Goal: Task Accomplishment & Management: Manage account settings

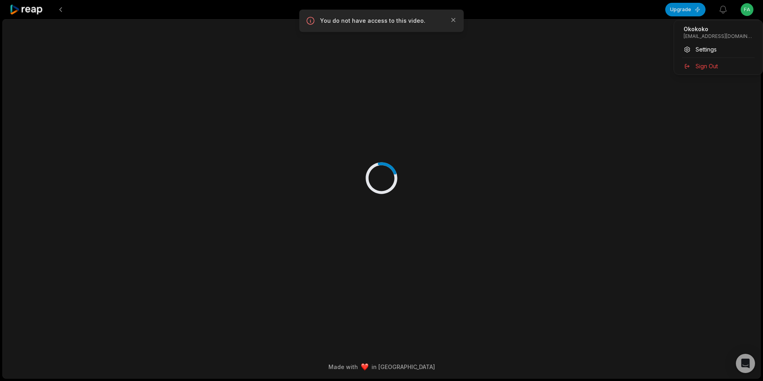
click at [747, 9] on html "Upgrade View notifications Open user menu Made with in [GEOGRAPHIC_DATA] You do…" at bounding box center [381, 190] width 763 height 381
click at [26, 7] on html "Upgrade View notifications Open user menu Made with in [GEOGRAPHIC_DATA] You do…" at bounding box center [381, 190] width 763 height 381
click at [26, 7] on icon at bounding box center [27, 9] width 34 height 11
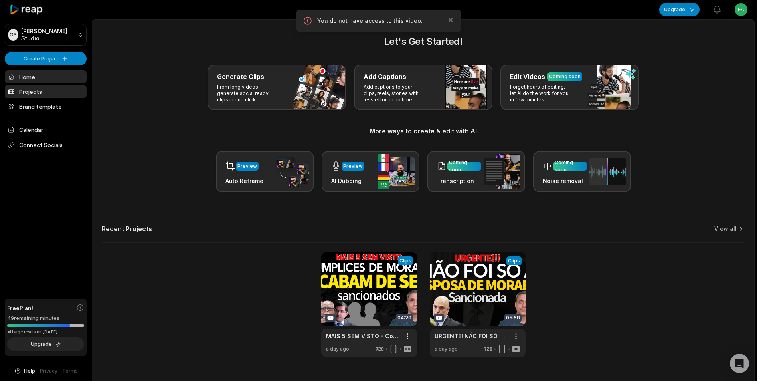
click at [34, 90] on link "Projects" at bounding box center [46, 91] width 82 height 13
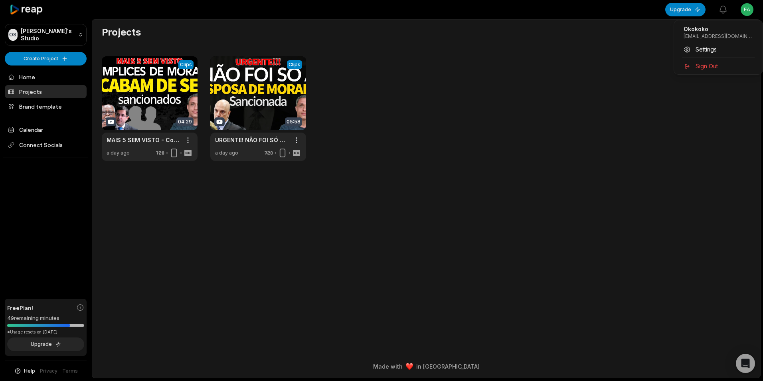
click at [749, 12] on html "OS [PERSON_NAME]'s Studio Create Project Home Projects Brand template Calendar …" at bounding box center [381, 190] width 763 height 381
click at [710, 53] on span "Settings" at bounding box center [705, 49] width 21 height 8
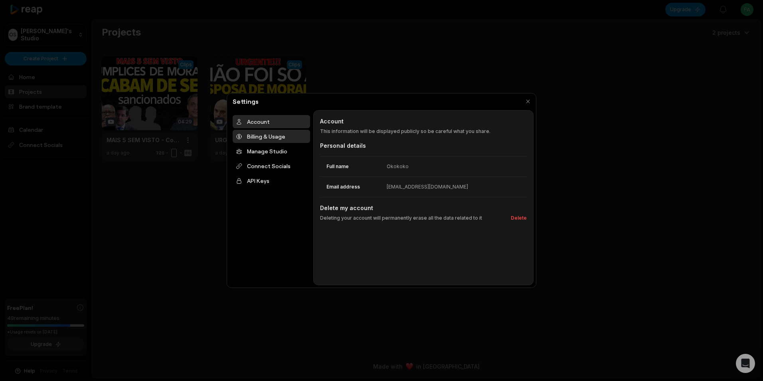
click at [263, 142] on div "Billing & Usage" at bounding box center [271, 136] width 77 height 13
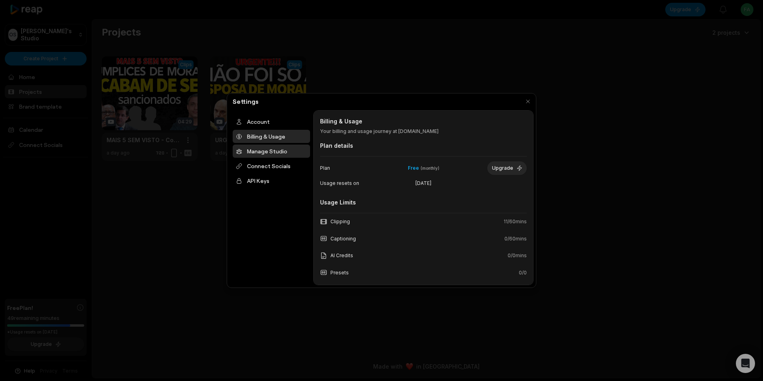
click at [274, 148] on div "Manage Studio" at bounding box center [271, 150] width 77 height 13
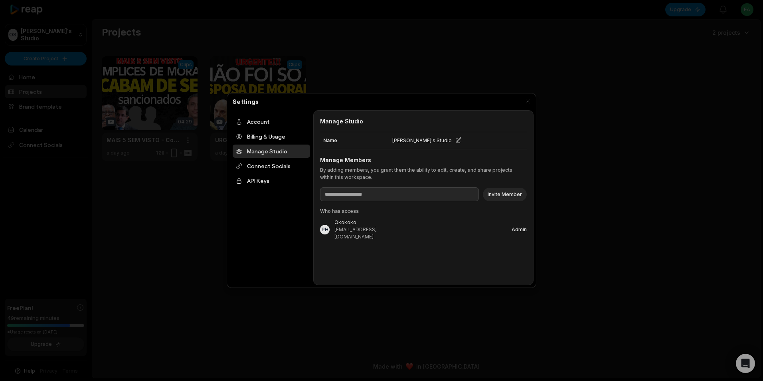
click at [335, 230] on div "[EMAIL_ADDRESS][DOMAIN_NAME]" at bounding box center [359, 233] width 50 height 14
drag, startPoint x: 334, startPoint y: 231, endPoint x: 448, endPoint y: 233, distance: 114.1
click at [448, 233] on div "Manage Studio Manage Studio Name [PERSON_NAME]'s Studio Manage Members By addin…" at bounding box center [423, 197] width 220 height 175
copy div "[EMAIL_ADDRESS][DOMAIN_NAME]"
